Goal: Task Accomplishment & Management: Manage account settings

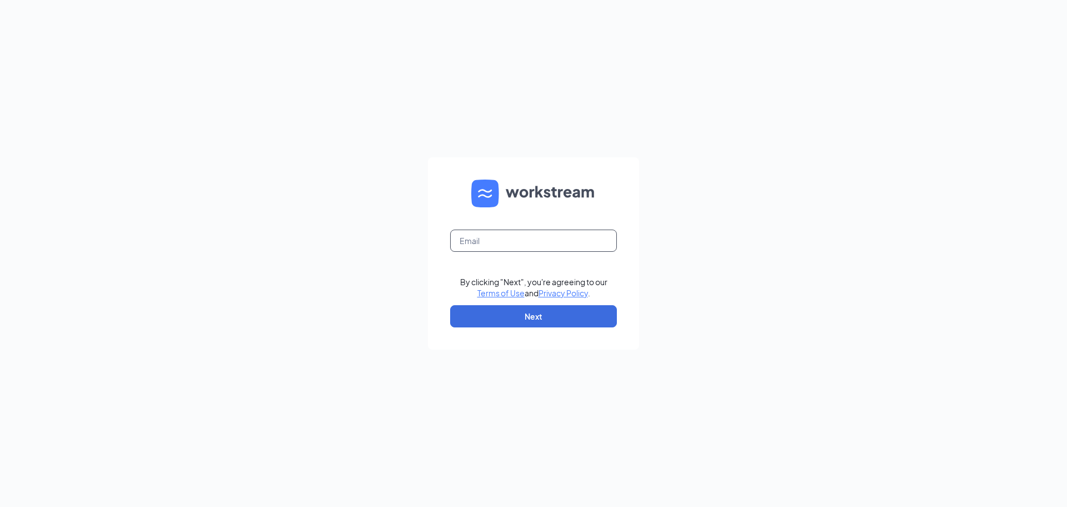
click at [553, 245] on input "text" at bounding box center [533, 241] width 167 height 22
type input "[PERSON_NAME][EMAIL_ADDRESS][DOMAIN_NAME]"
click at [651, 232] on div "[PERSON_NAME][EMAIL_ADDRESS][DOMAIN_NAME] By clicking "Next", you're agreeing t…" at bounding box center [533, 253] width 1067 height 507
click at [599, 321] on button "Next" at bounding box center [533, 316] width 167 height 22
